Goal: Navigation & Orientation: Find specific page/section

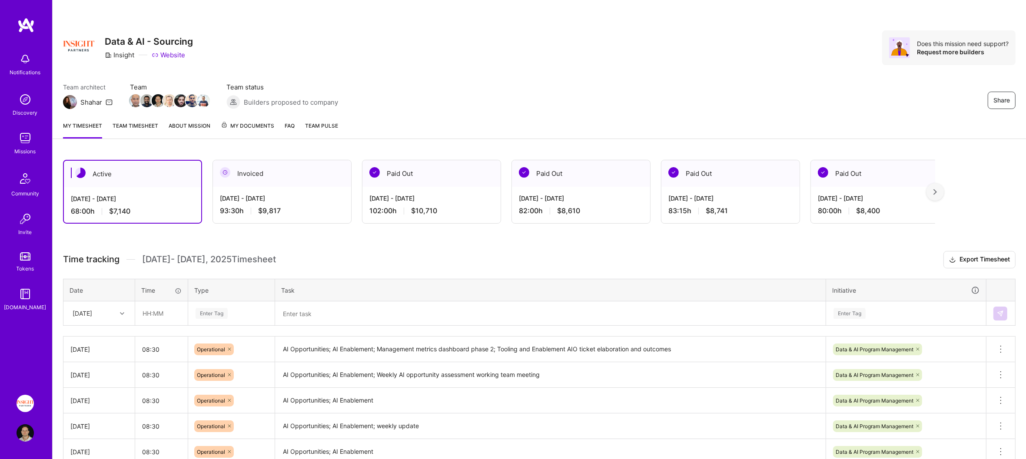
click at [160, 125] on div "My timesheet Team timesheet About Mission My Documents FAQ Team Pulse" at bounding box center [539, 126] width 973 height 25
click at [181, 125] on link "About Mission" at bounding box center [190, 129] width 42 height 17
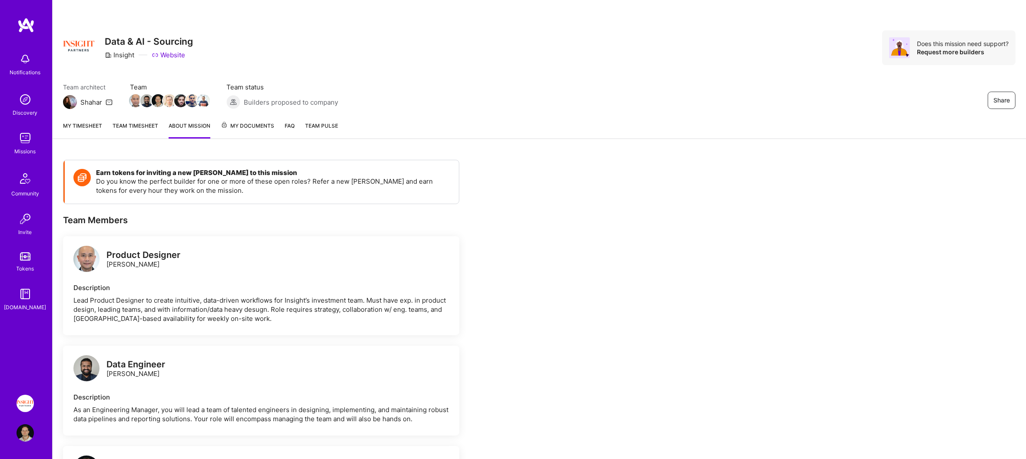
click at [136, 127] on link "Team timesheet" at bounding box center [136, 129] width 46 height 17
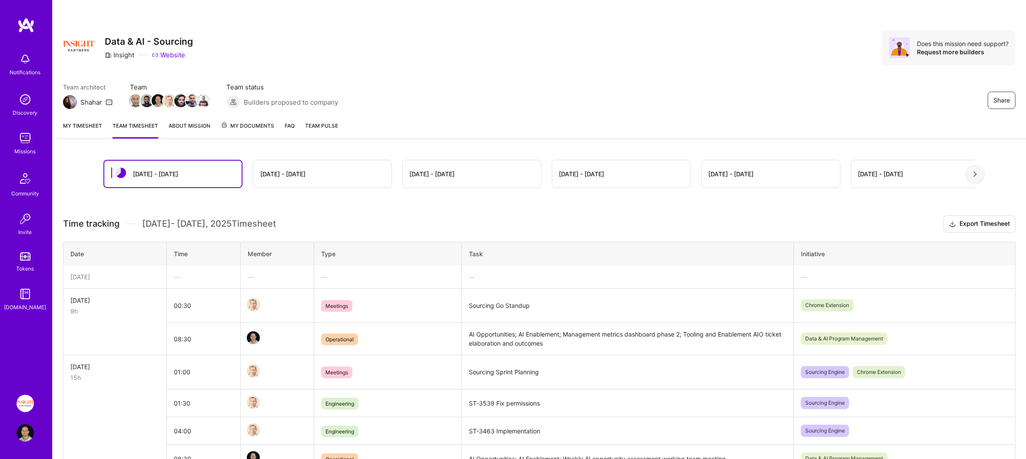
click at [254, 129] on span "My Documents" at bounding box center [247, 126] width 53 height 10
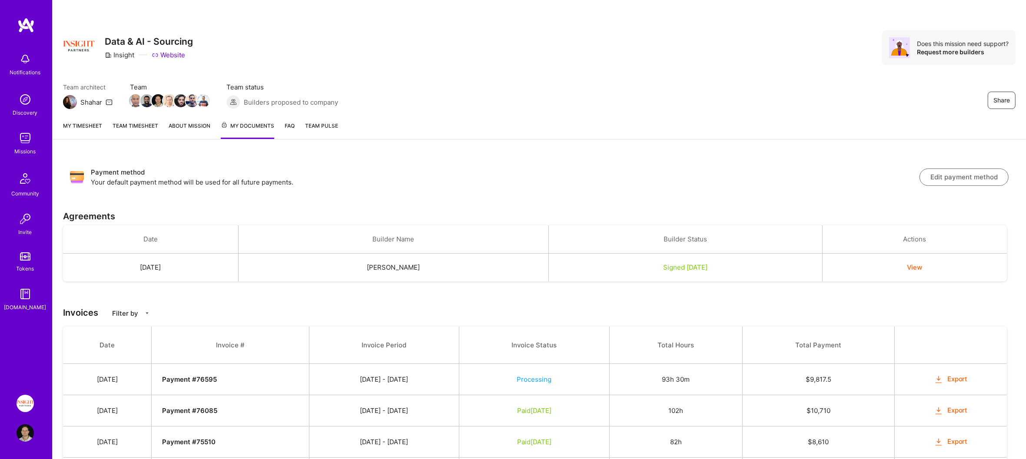
click at [27, 24] on img at bounding box center [25, 25] width 17 height 16
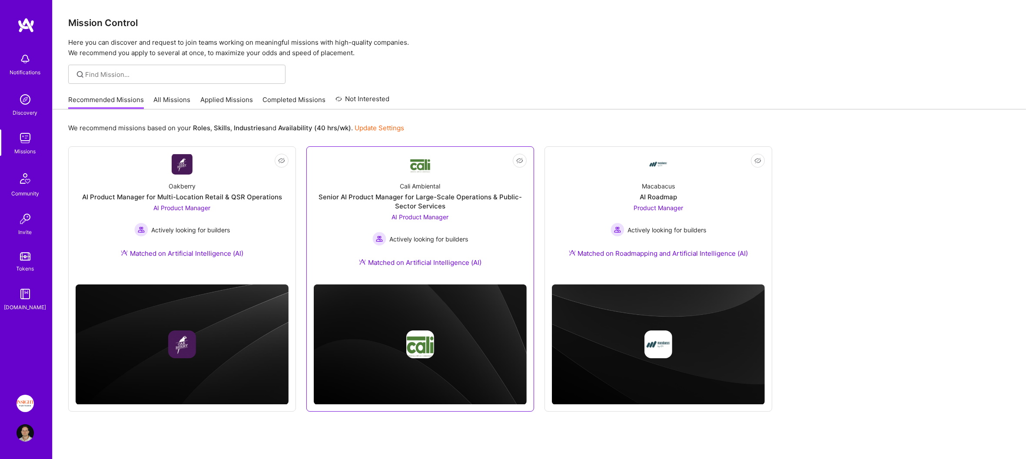
click at [344, 247] on div "Cali Ambiental Senior AI Product Manager for Large-Scale Operations & Public-Se…" at bounding box center [420, 226] width 213 height 103
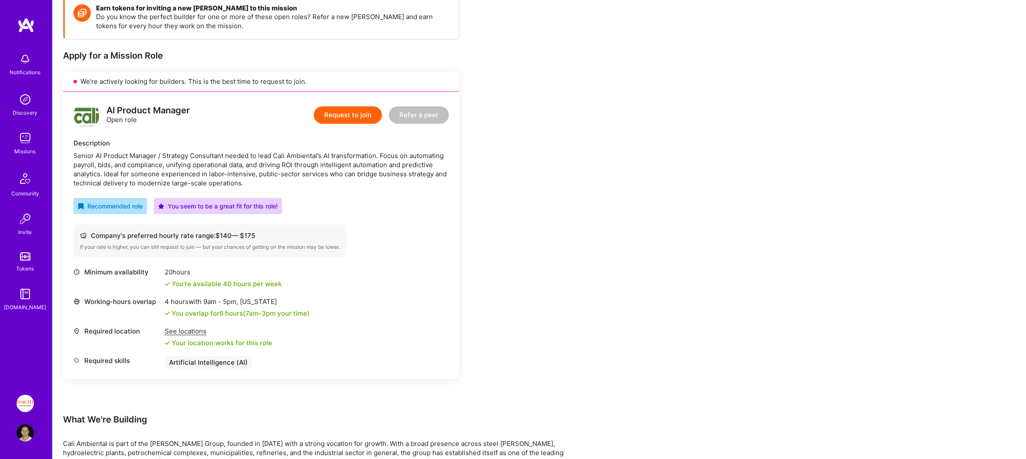
scroll to position [159, 0]
